Goal: Transaction & Acquisition: Download file/media

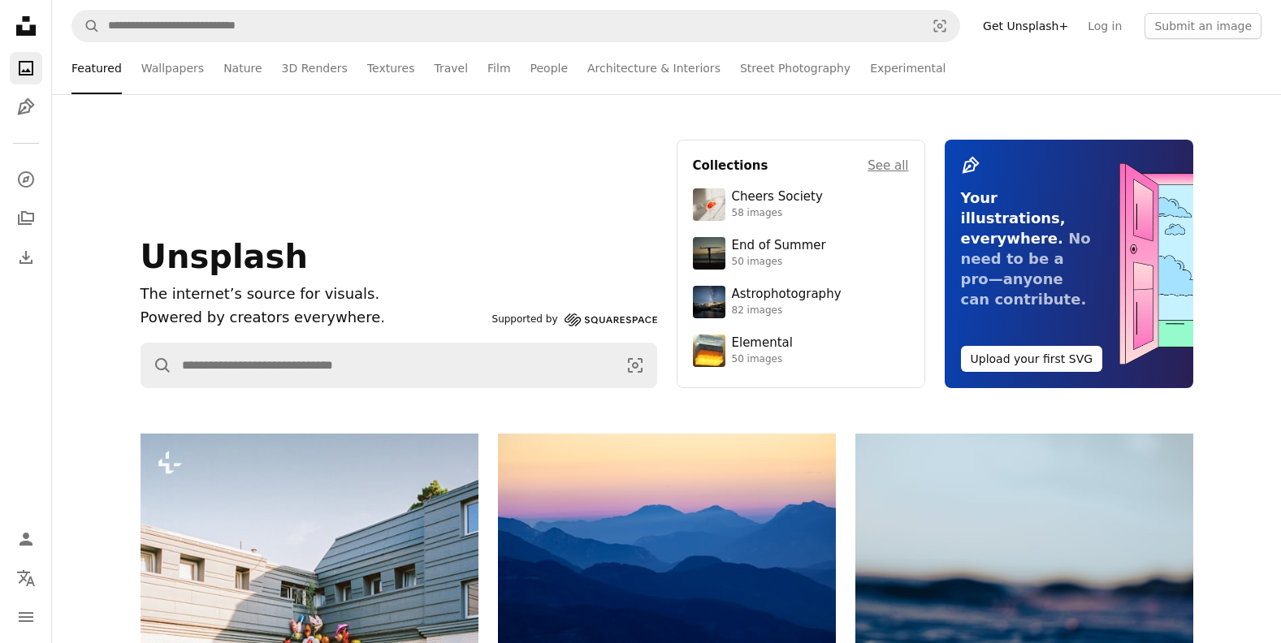
scroll to position [487, 0]
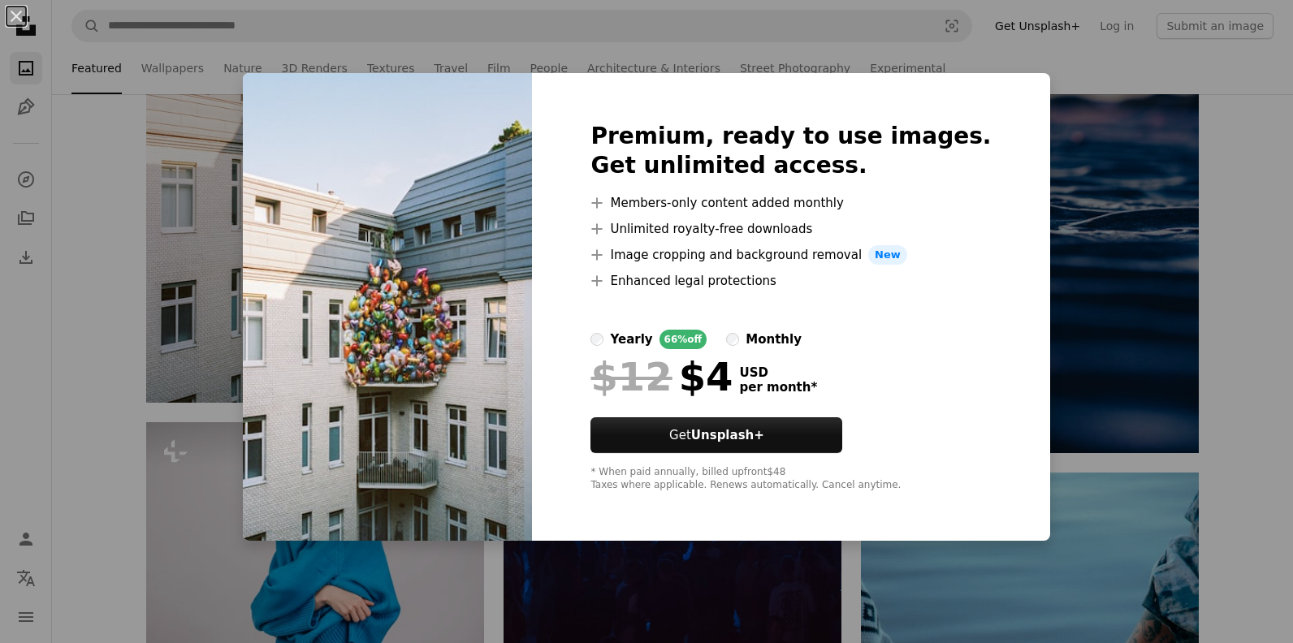
click at [920, 366] on div "$12 $4 USD per month *" at bounding box center [791, 377] width 400 height 42
click at [1179, 279] on div "An X shape Premium, ready to use images. Get unlimited access. A plus sign Memb…" at bounding box center [646, 321] width 1293 height 643
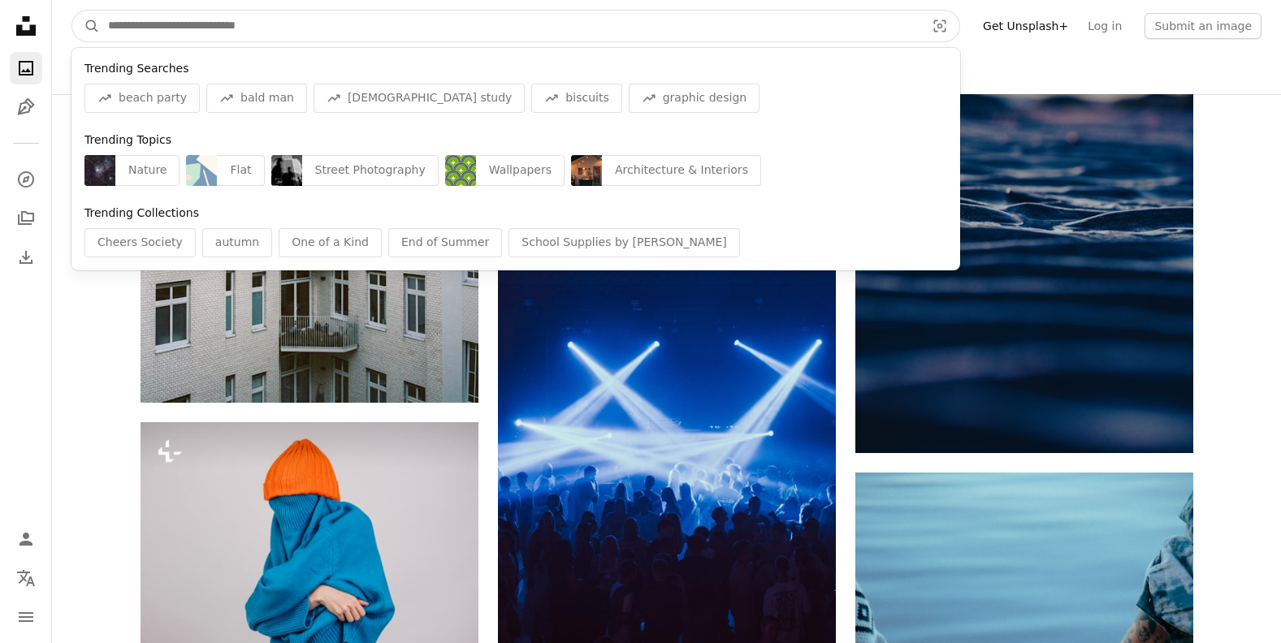
click at [135, 25] on input "Find visuals sitewide" at bounding box center [510, 26] width 820 height 31
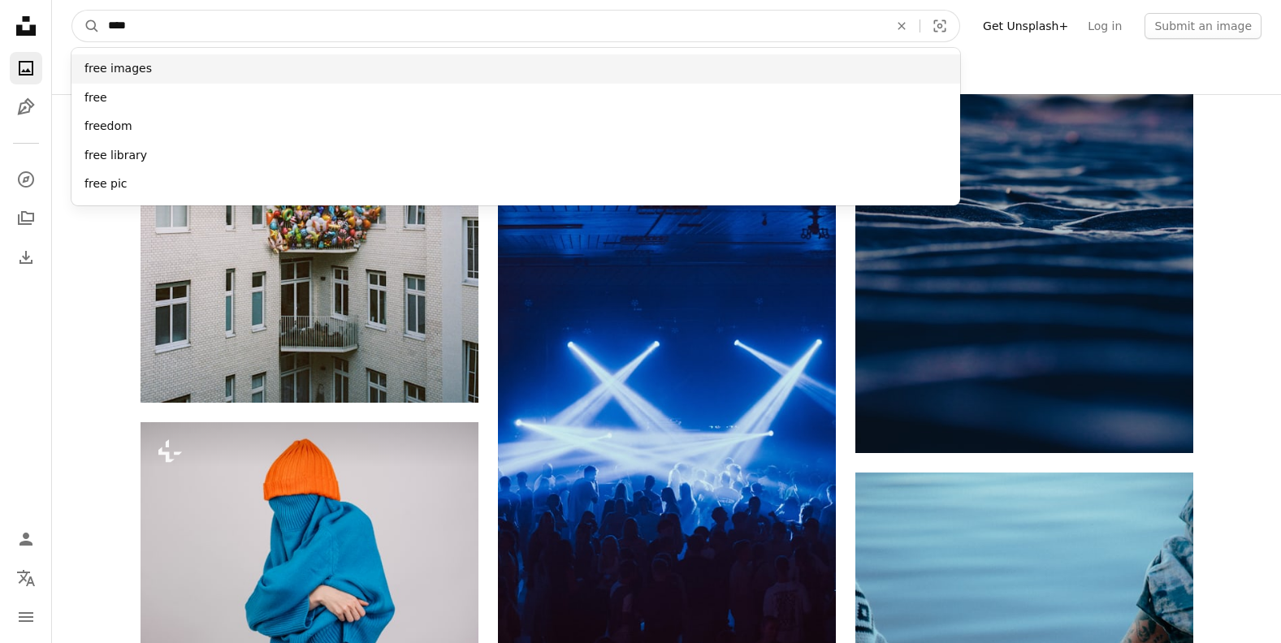
type input "****"
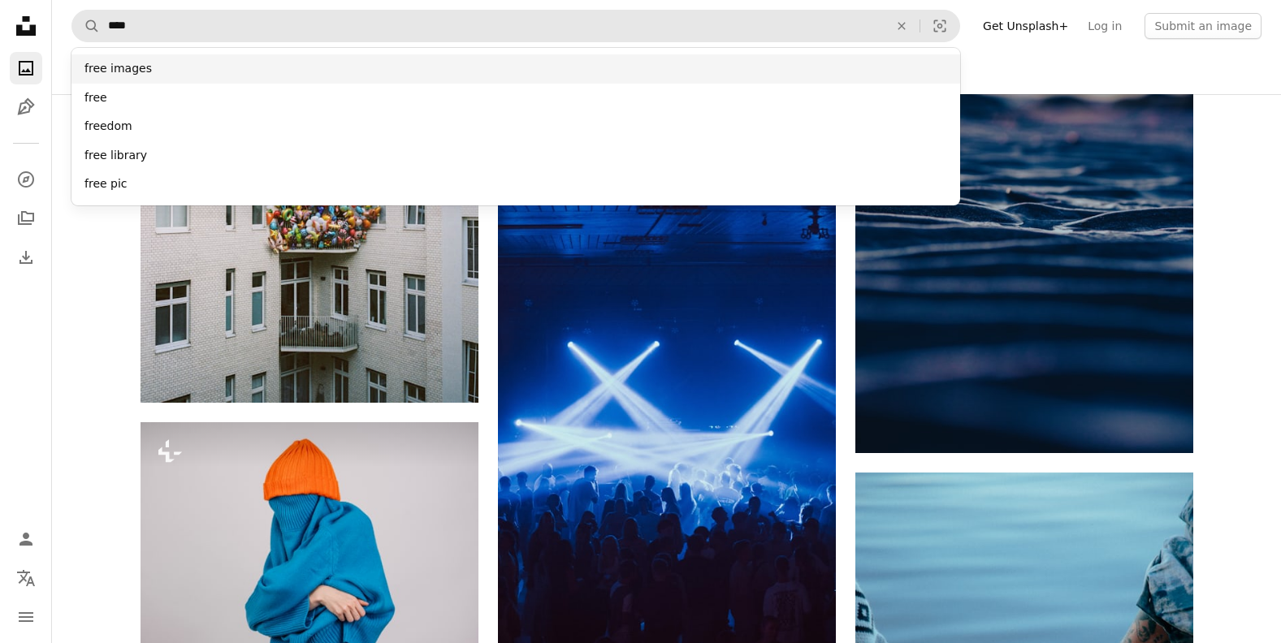
click at [123, 76] on div "free images" at bounding box center [515, 68] width 889 height 29
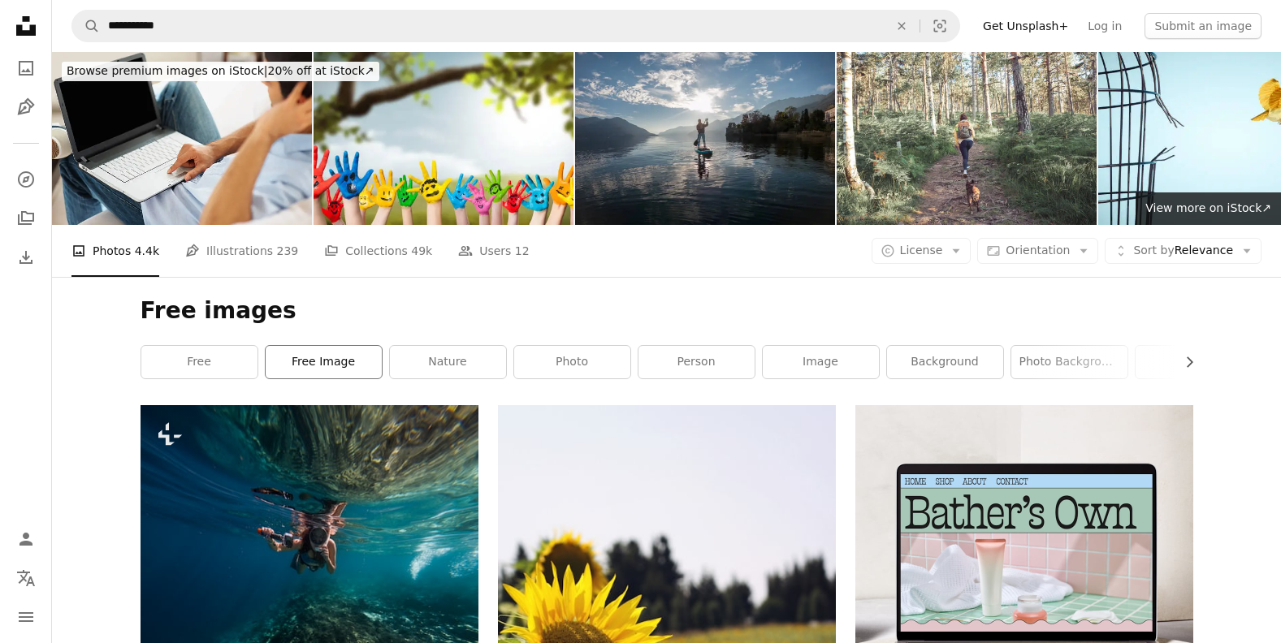
click at [317, 349] on link "free image" at bounding box center [324, 362] width 116 height 32
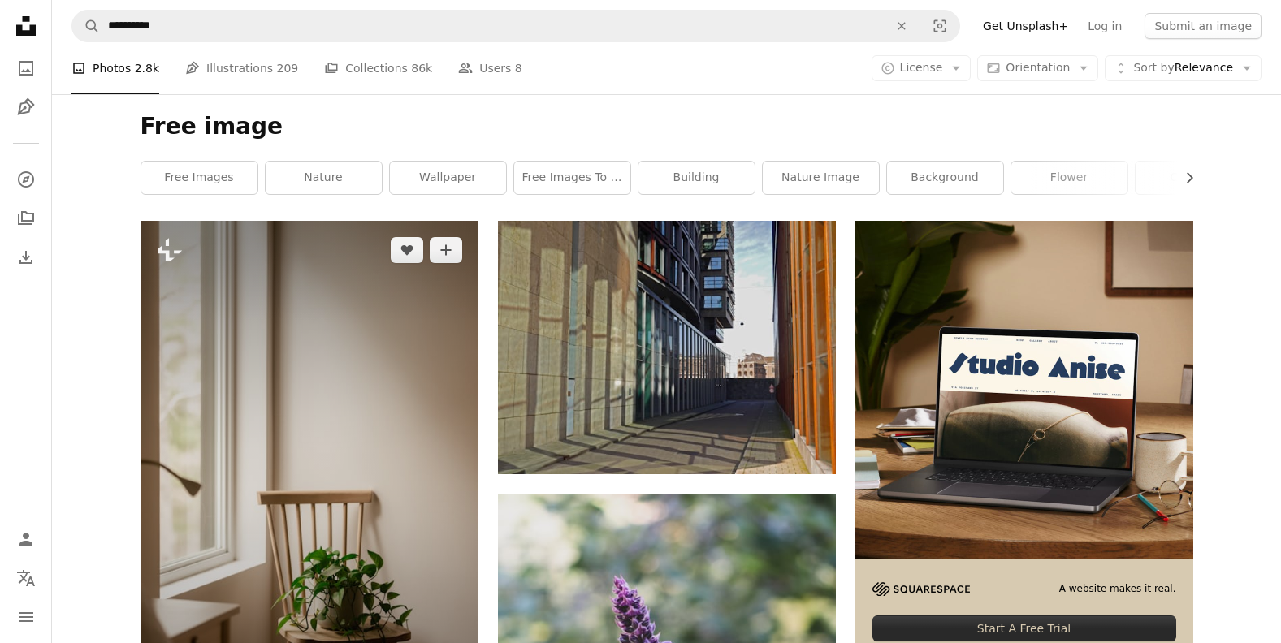
scroll to position [162, 0]
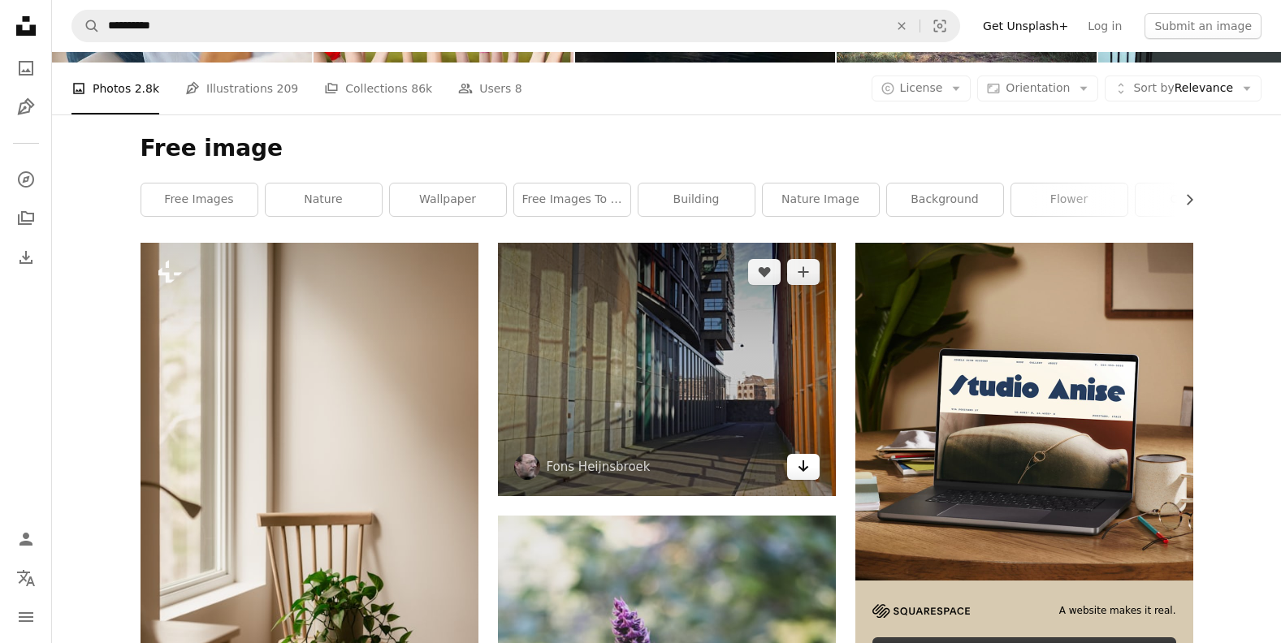
click at [805, 467] on icon "Arrow pointing down" at bounding box center [803, 466] width 13 height 19
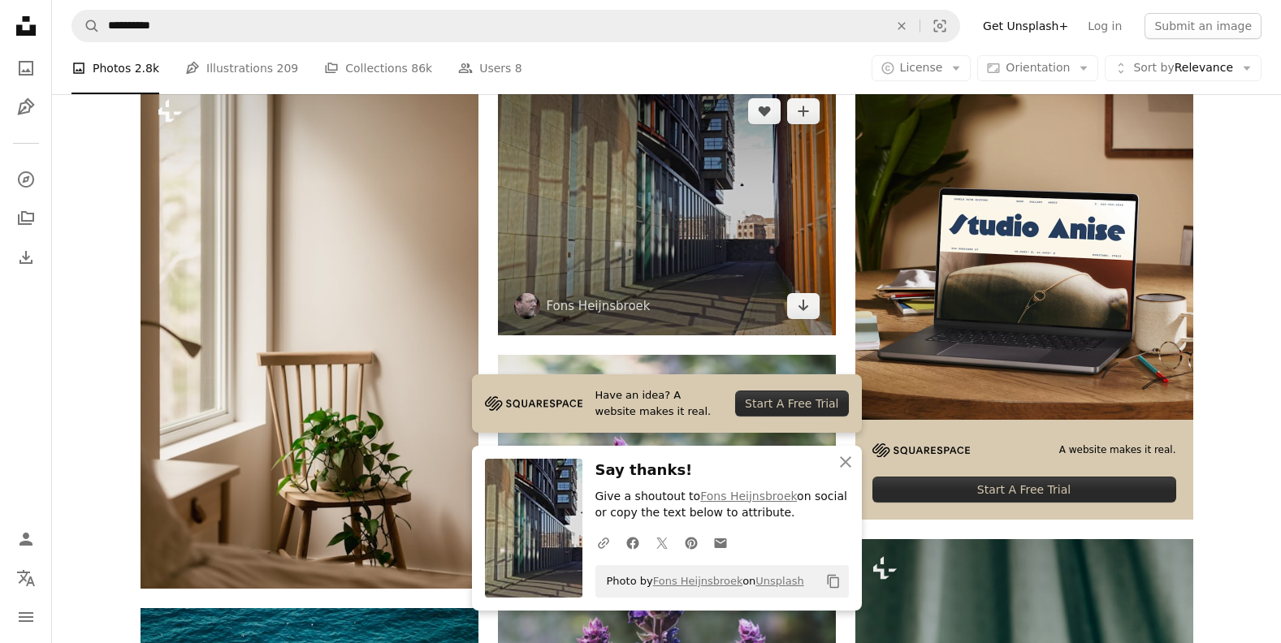
scroll to position [325, 0]
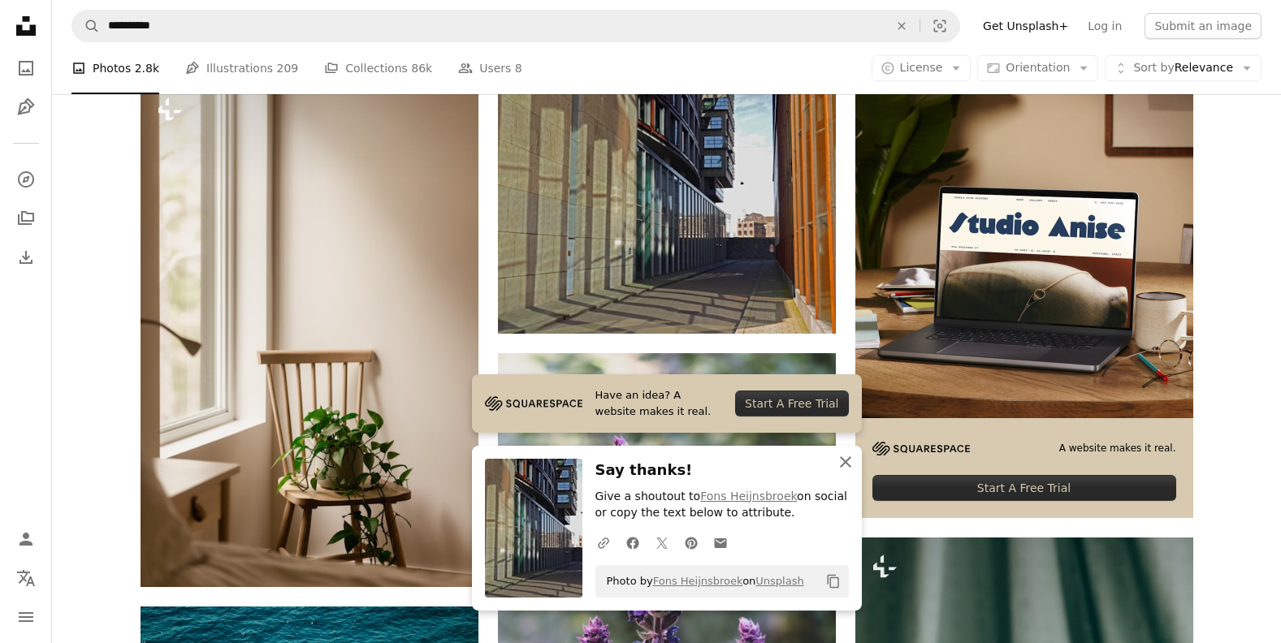
click at [843, 463] on icon "button" at bounding box center [845, 462] width 11 height 11
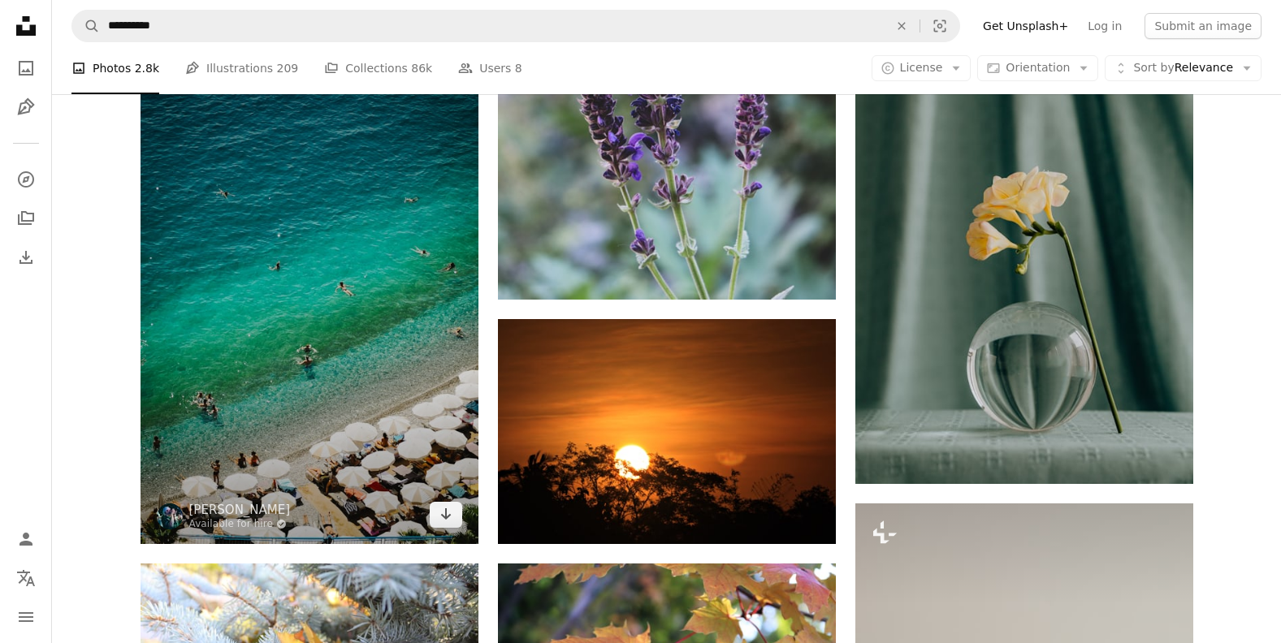
scroll to position [975, 0]
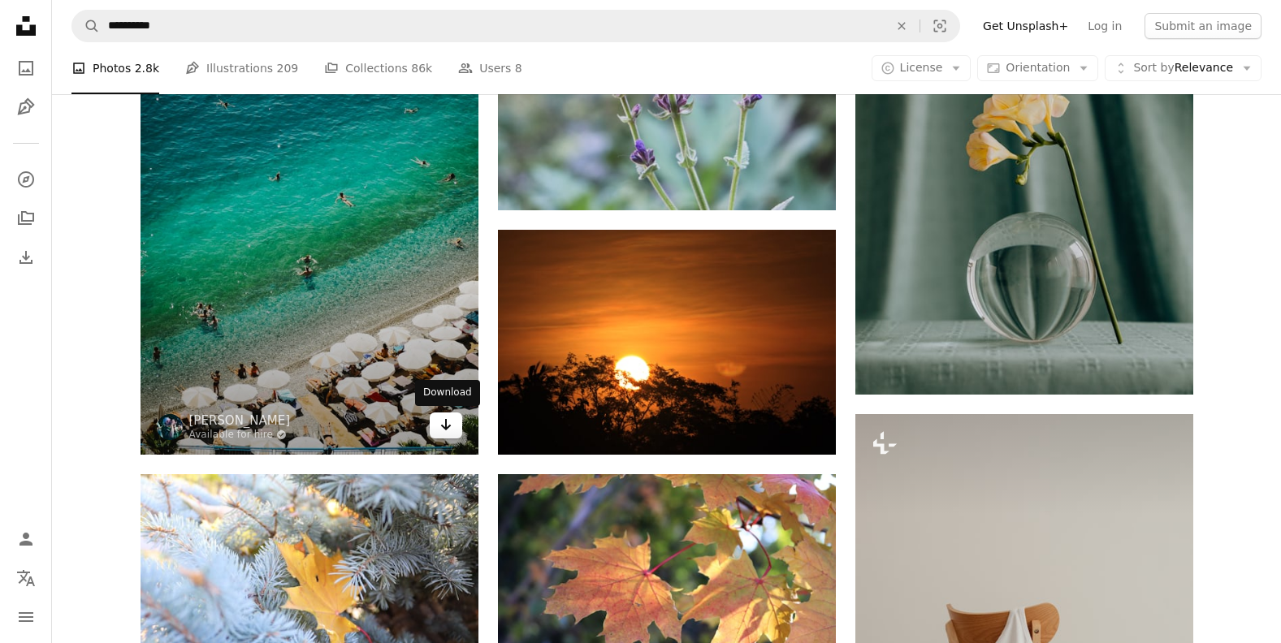
click at [451, 431] on icon "Arrow pointing down" at bounding box center [445, 424] width 13 height 19
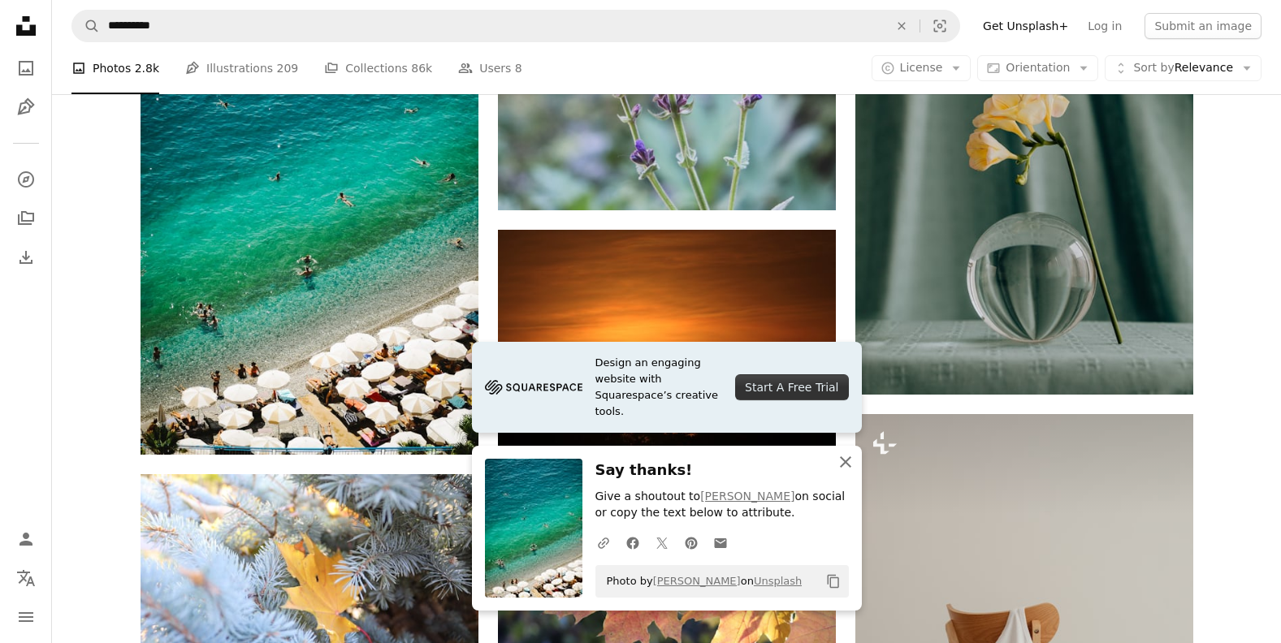
click at [843, 459] on icon "button" at bounding box center [845, 462] width 11 height 11
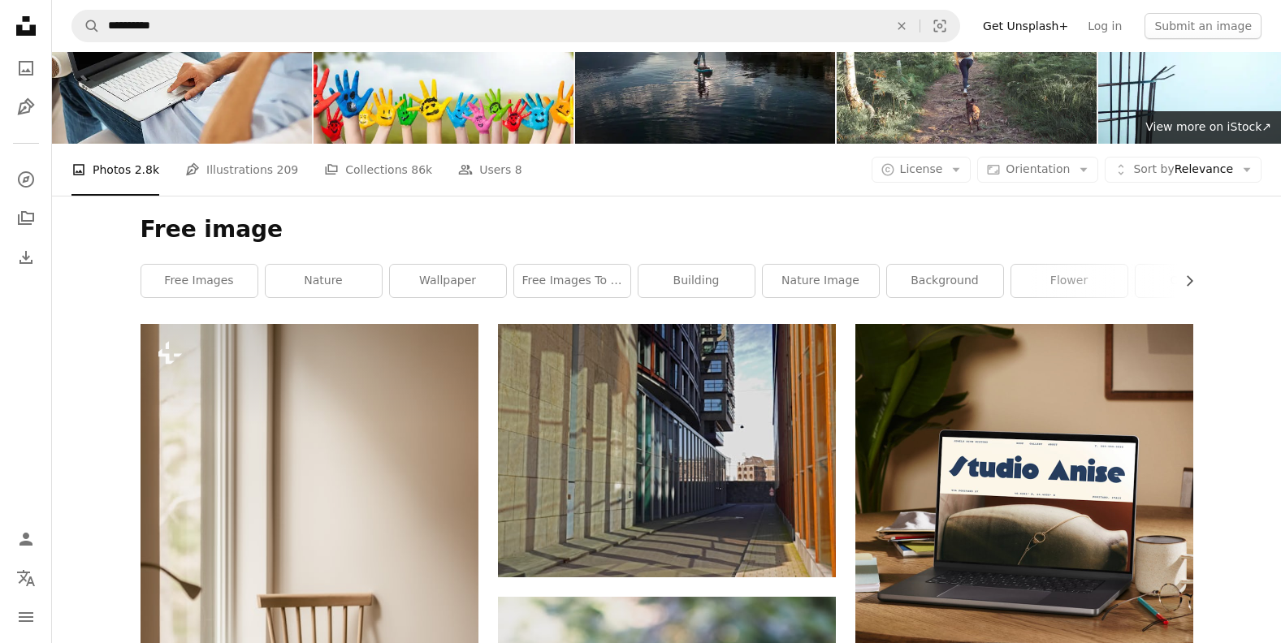
scroll to position [0, 0]
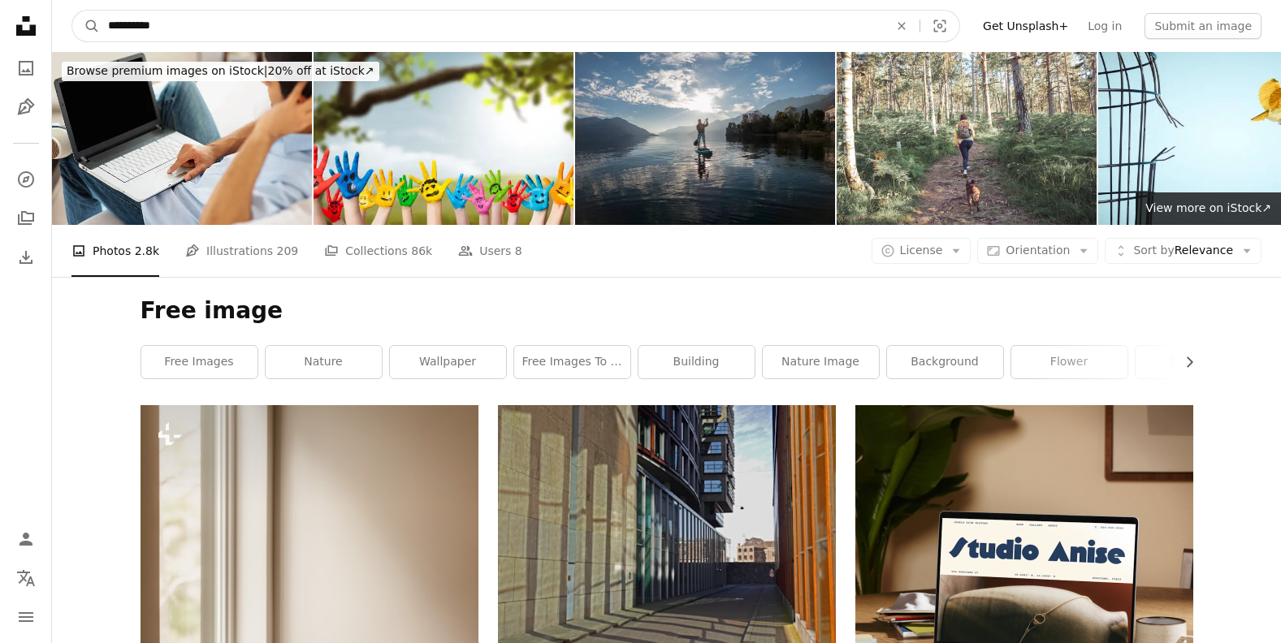
click at [182, 26] on input "**********" at bounding box center [492, 26] width 784 height 31
type input "**********"
click at [72, 11] on button "A magnifying glass" at bounding box center [86, 26] width 28 height 31
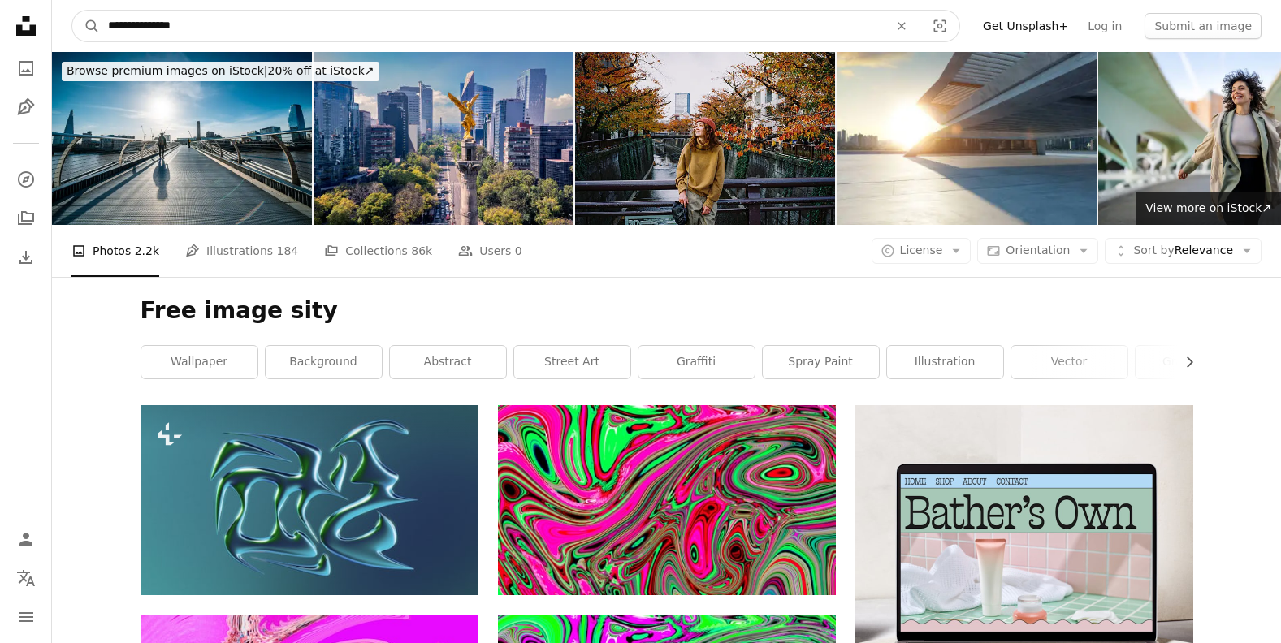
click at [211, 24] on input "**********" at bounding box center [492, 26] width 784 height 31
type input "**********"
click at [72, 11] on button "A magnifying glass" at bounding box center [86, 26] width 28 height 31
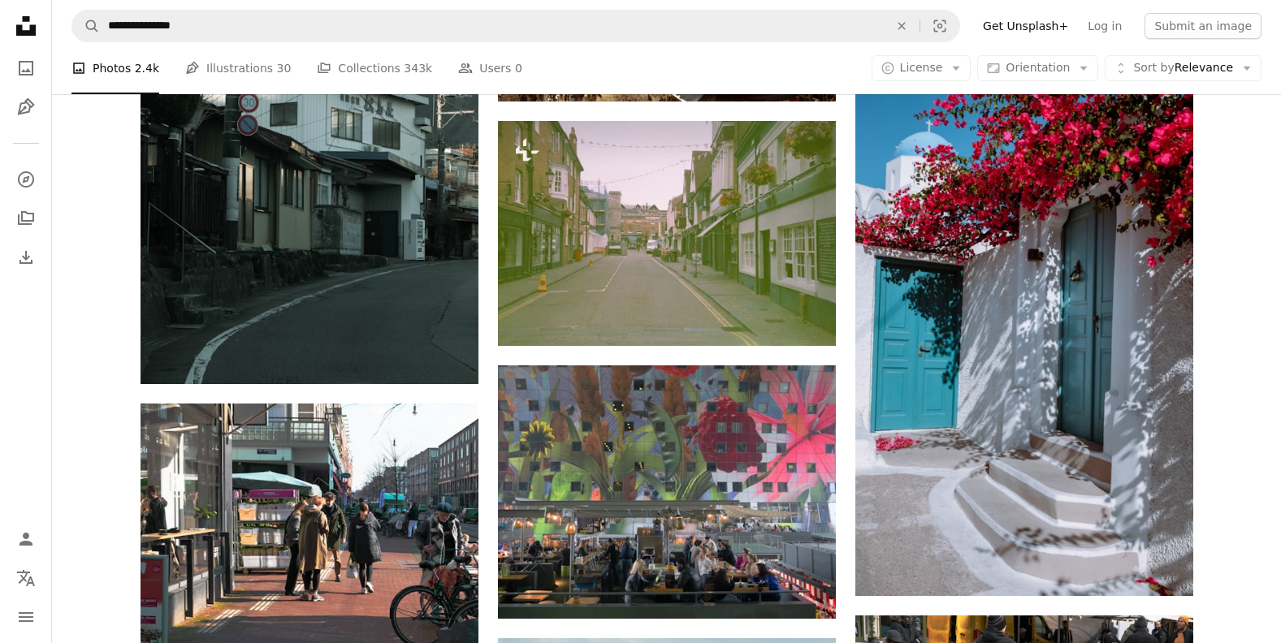
scroll to position [812, 0]
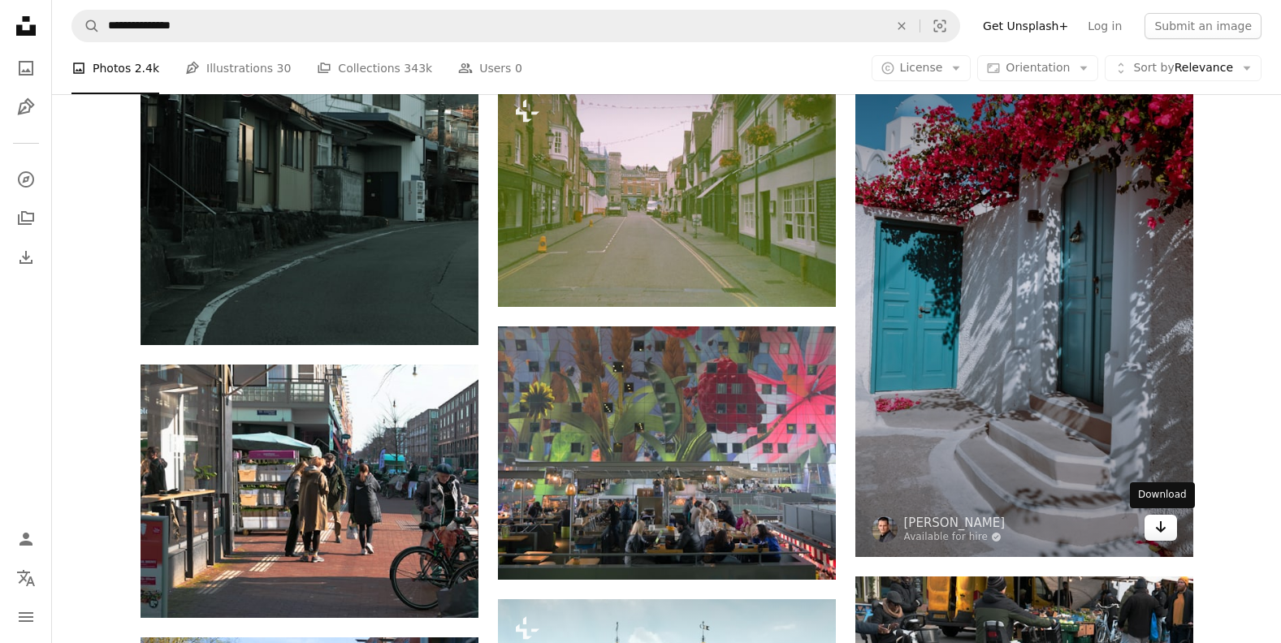
click at [1166, 528] on icon "Arrow pointing down" at bounding box center [1160, 526] width 13 height 19
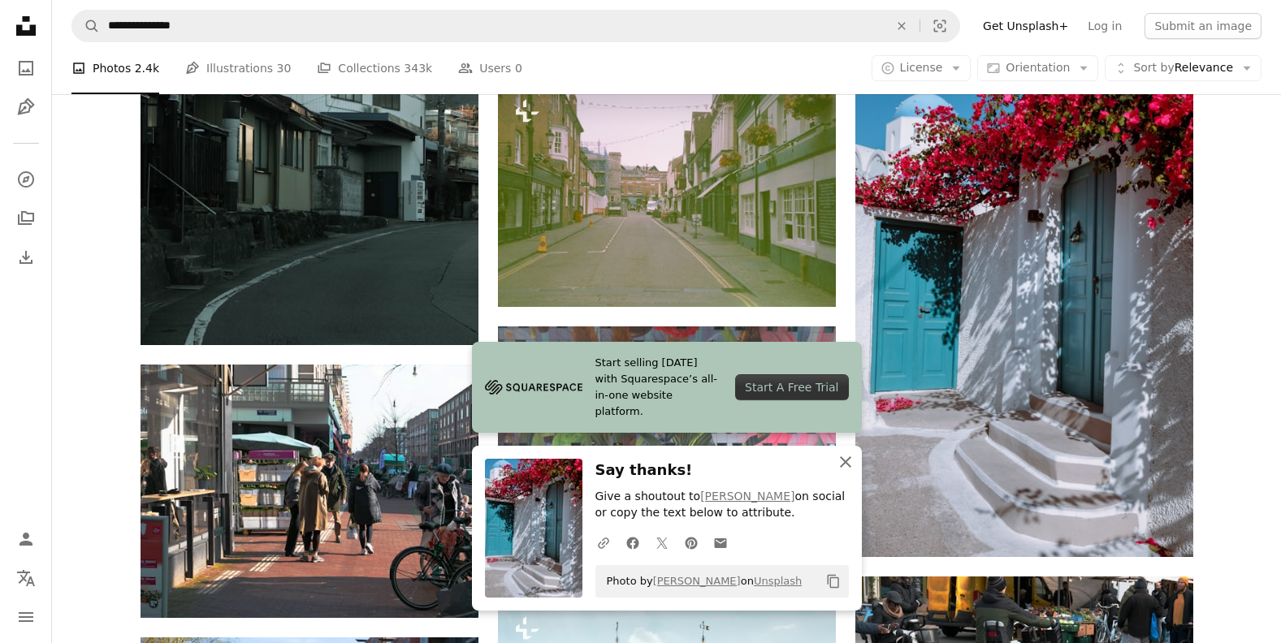
click at [843, 462] on icon "An X shape" at bounding box center [845, 461] width 19 height 19
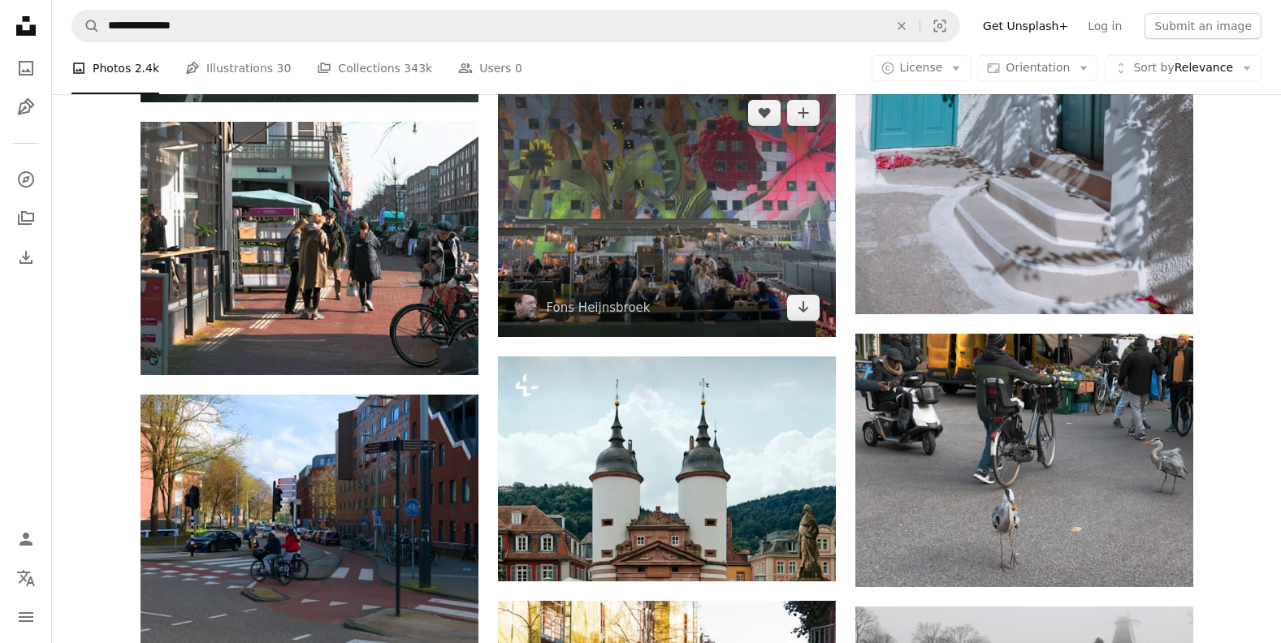
scroll to position [1056, 0]
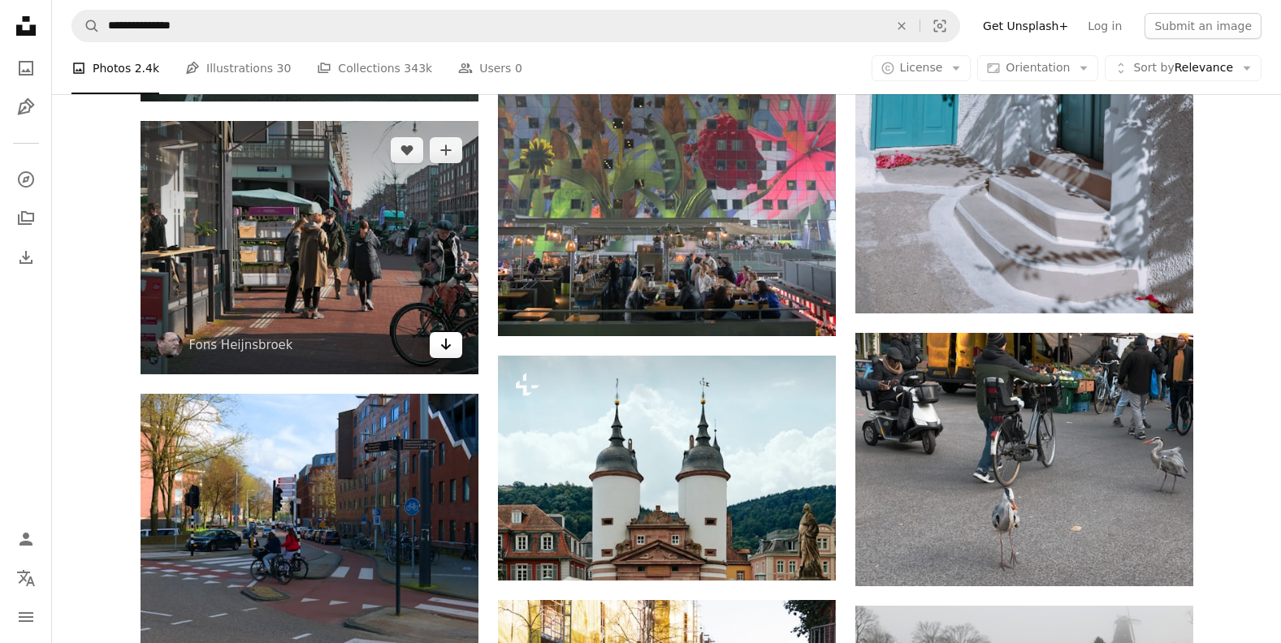
click at [448, 351] on icon "Arrow pointing down" at bounding box center [445, 344] width 13 height 19
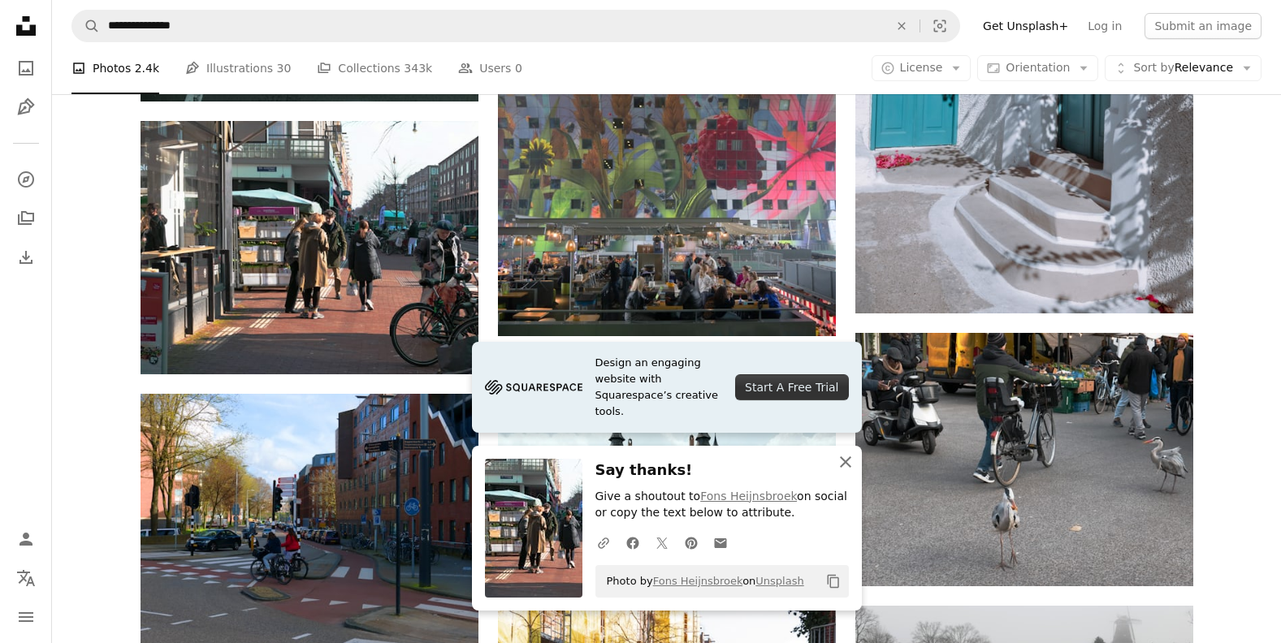
click at [843, 461] on icon "An X shape" at bounding box center [845, 461] width 19 height 19
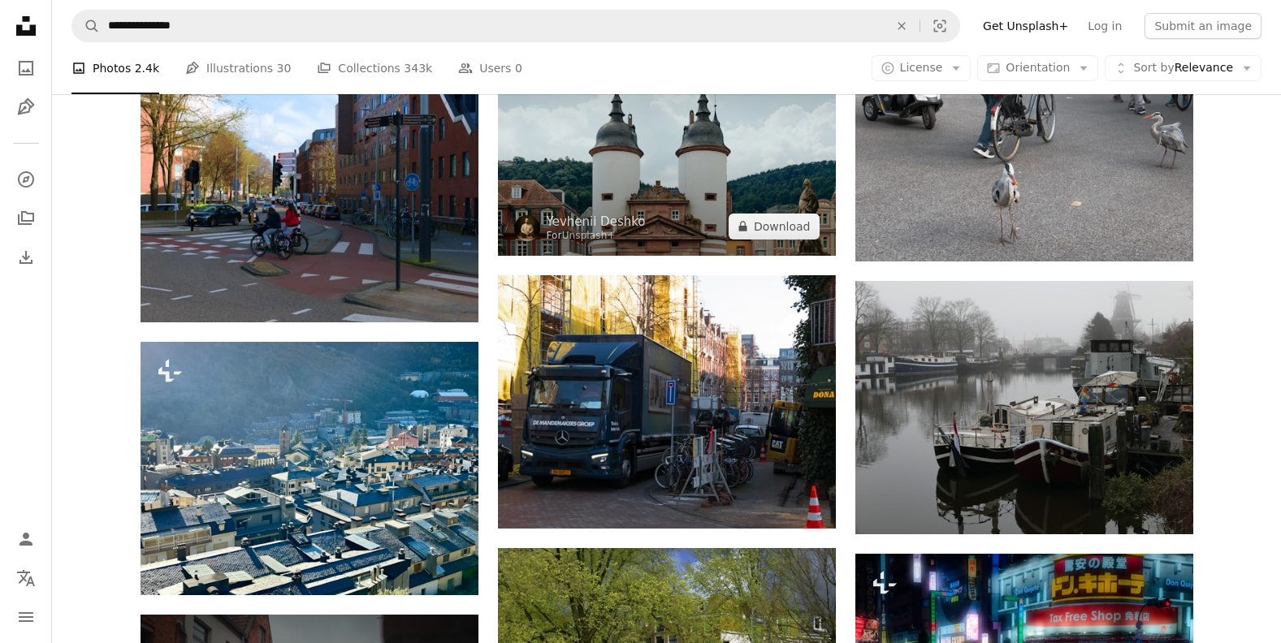
scroll to position [1462, 0]
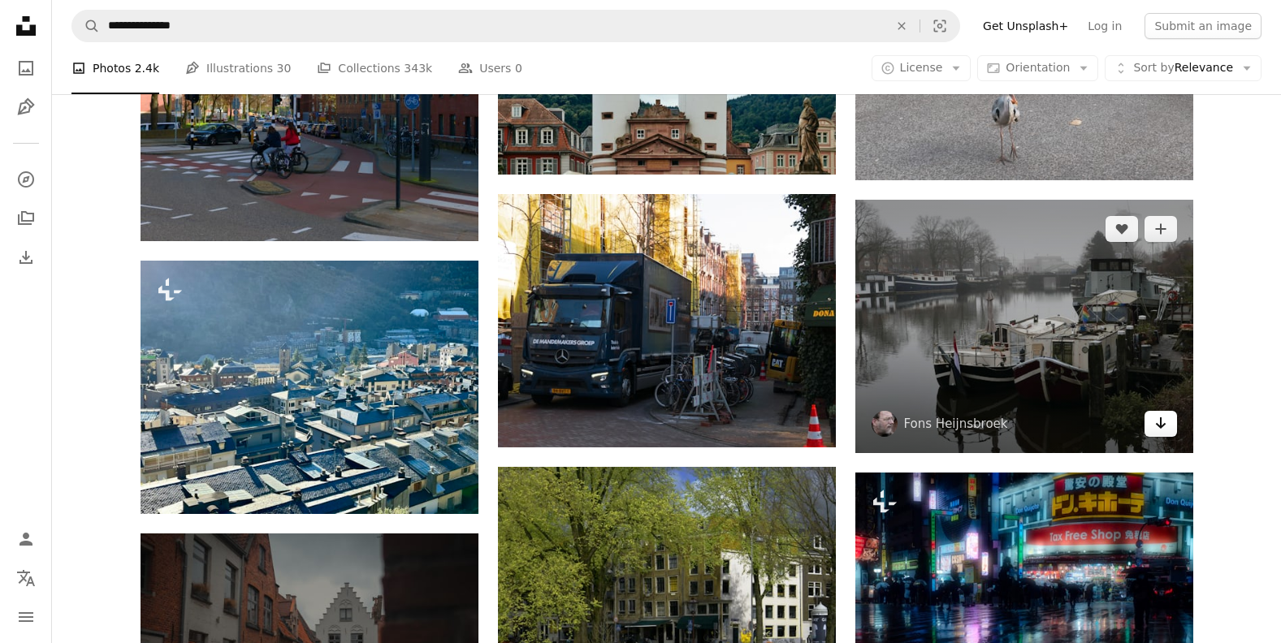
click at [1162, 422] on icon "Arrow pointing down" at bounding box center [1160, 422] width 13 height 19
